Goal: Transaction & Acquisition: Purchase product/service

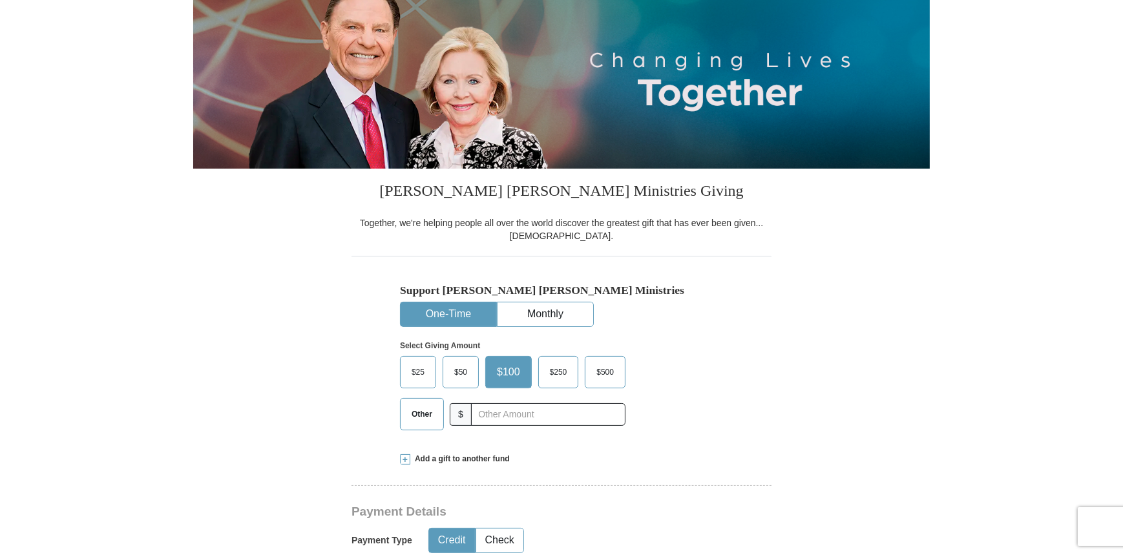
scroll to position [176, 0]
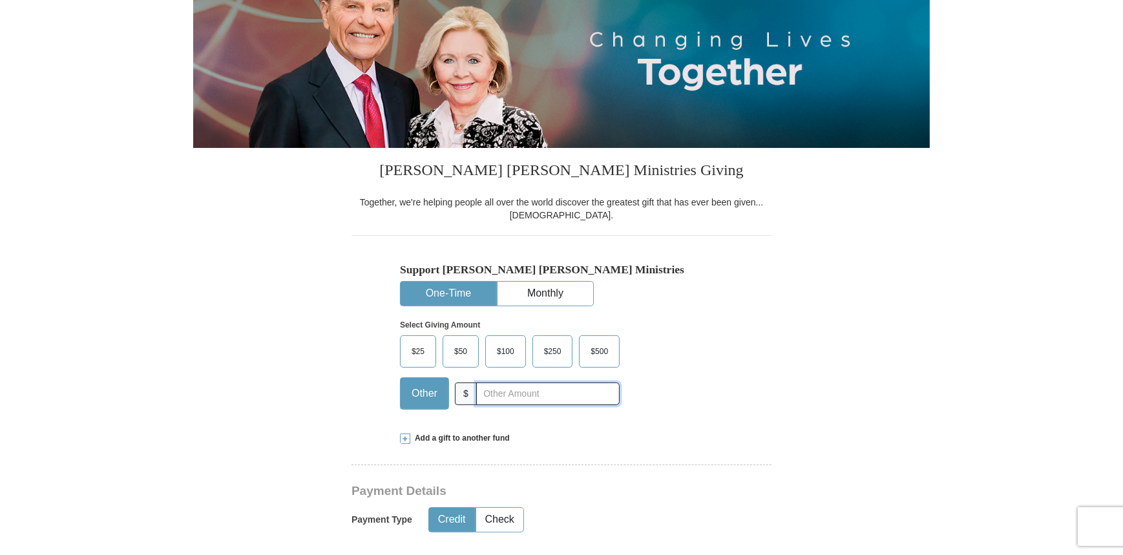
click at [574, 383] on input "text" at bounding box center [547, 393] width 143 height 23
type input "1000000"
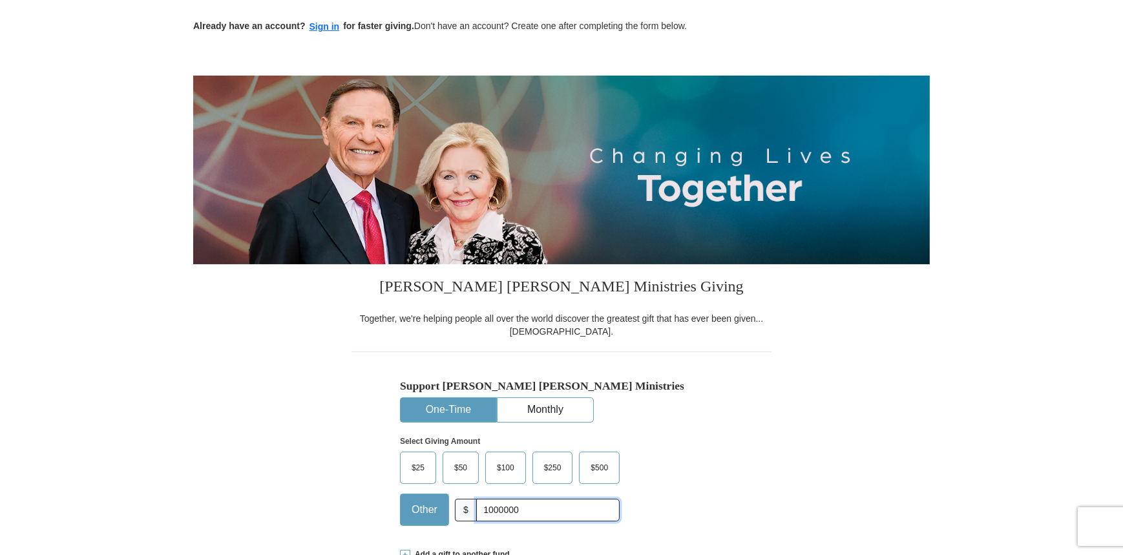
scroll to position [0, 0]
